Goal: Use online tool/utility: Utilize a website feature to perform a specific function

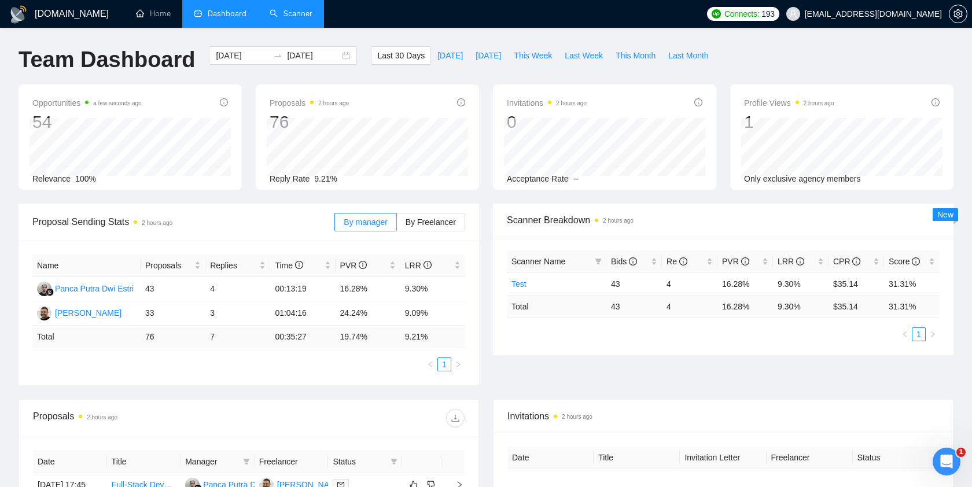
click at [296, 17] on link "Scanner" at bounding box center [291, 14] width 43 height 10
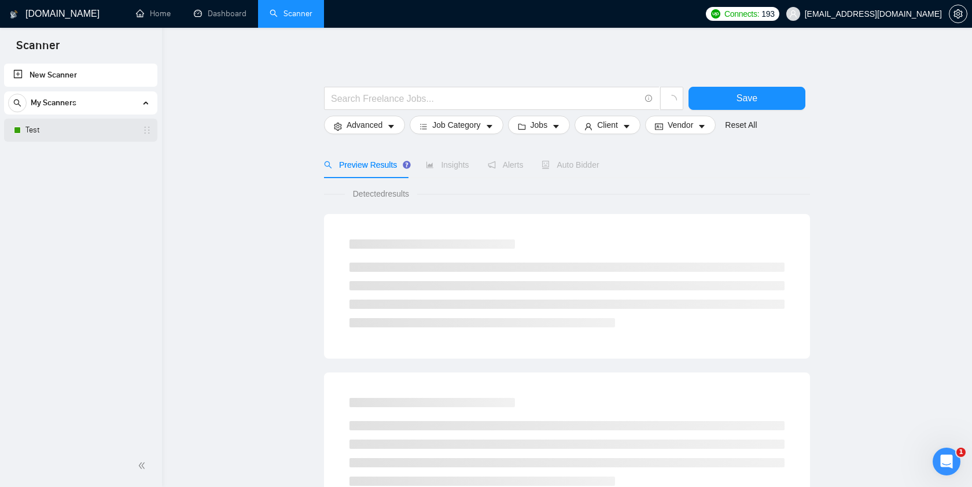
click at [87, 134] on link "Test" at bounding box center [80, 130] width 110 height 23
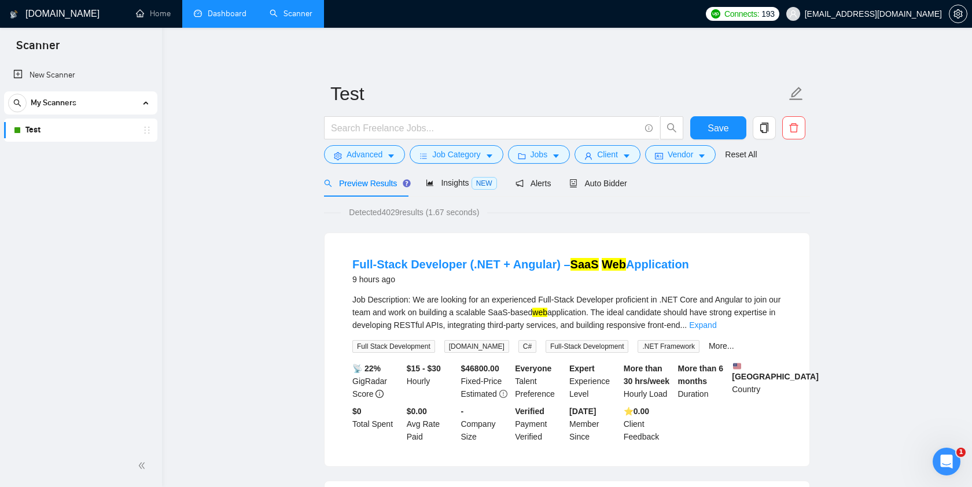
click at [216, 12] on link "Dashboard" at bounding box center [220, 14] width 53 height 10
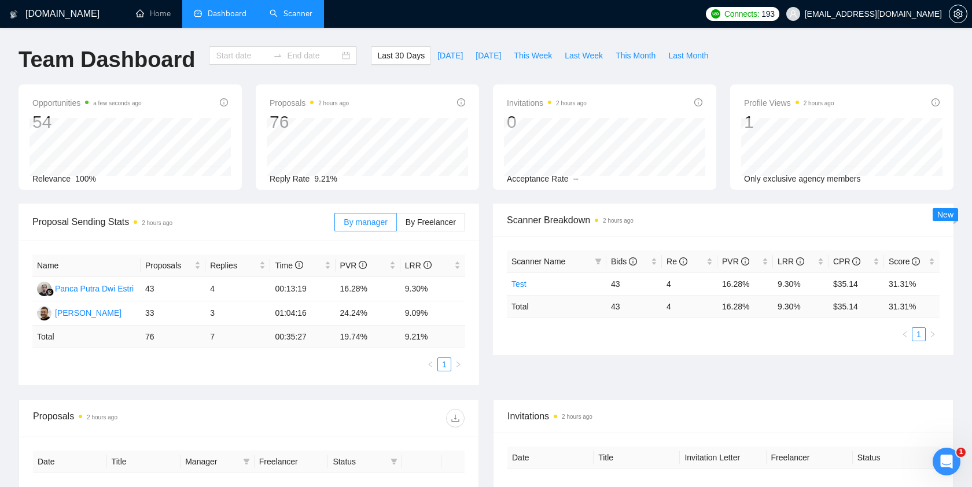
type input "[DATE]"
